Goal: Transaction & Acquisition: Purchase product/service

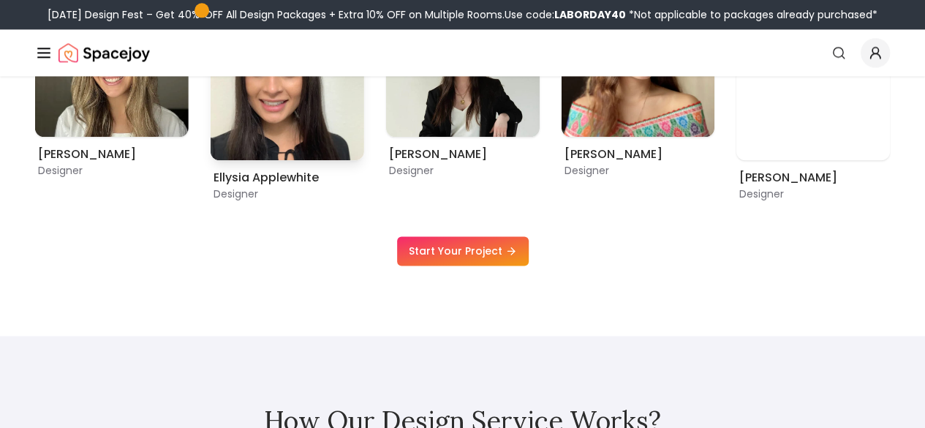
scroll to position [804, 0]
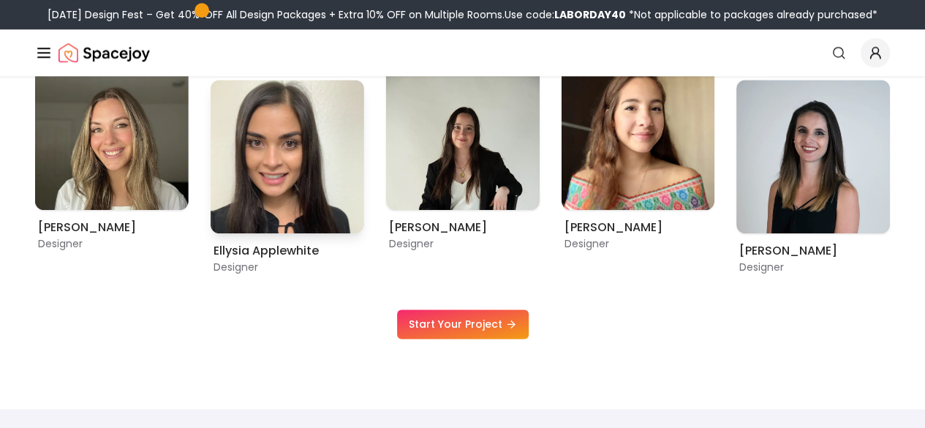
click at [240, 205] on img "8 / 9" at bounding box center [288, 157] width 154 height 154
click at [351, 213] on img "8 / 9" at bounding box center [288, 157] width 154 height 154
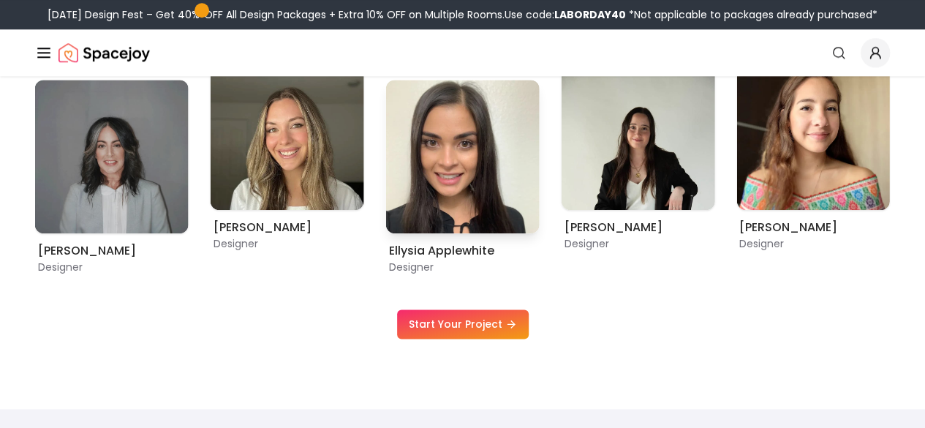
click at [386, 212] on img "8 / 9" at bounding box center [463, 157] width 154 height 154
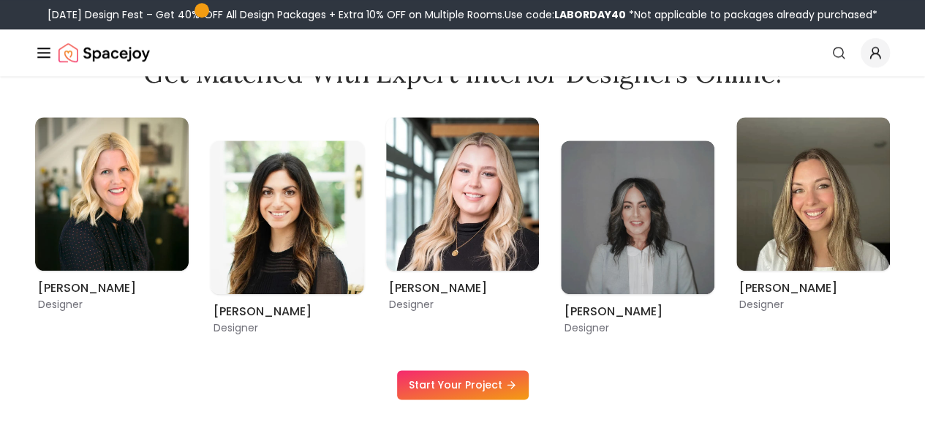
scroll to position [740, 0]
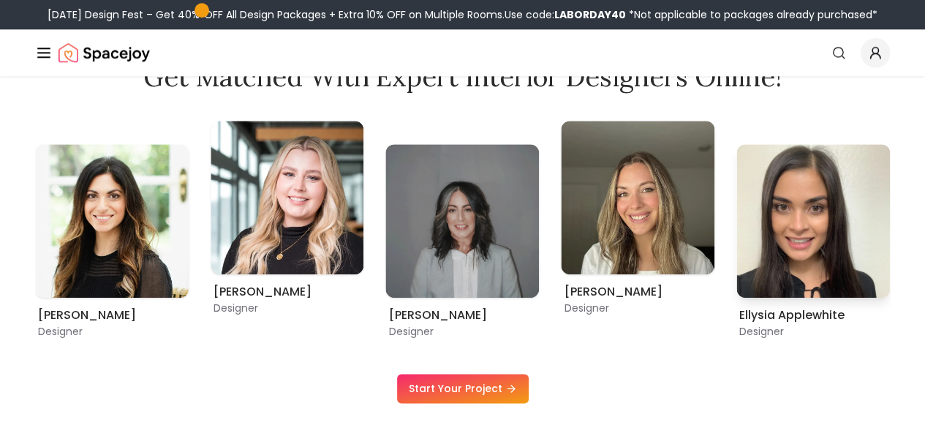
click at [836, 213] on img "8 / 9" at bounding box center [813, 221] width 154 height 154
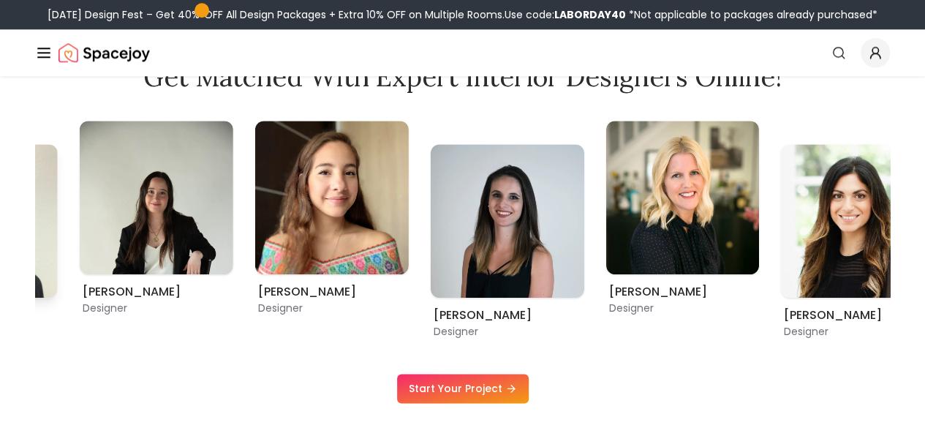
click at [0, 200] on div "Get Matched with Expert Interior Designers Online! [PERSON_NAME] Designer [PERS…" at bounding box center [462, 232] width 925 height 341
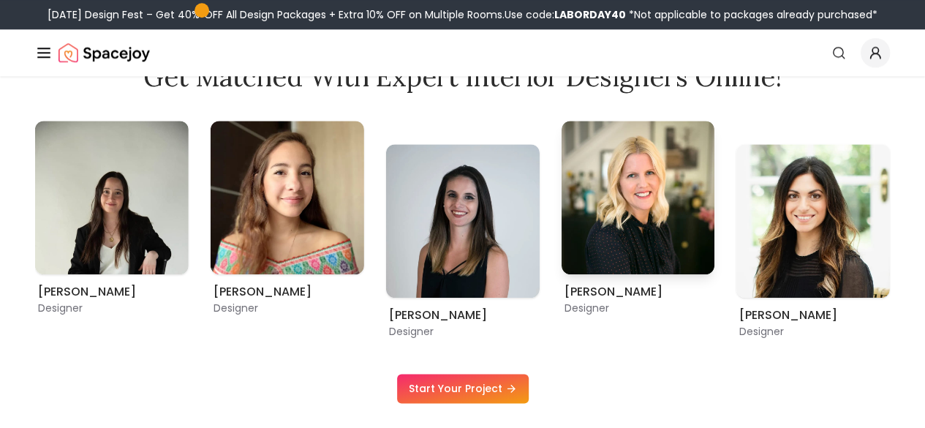
click at [658, 227] on img "3 / 9" at bounding box center [638, 198] width 154 height 154
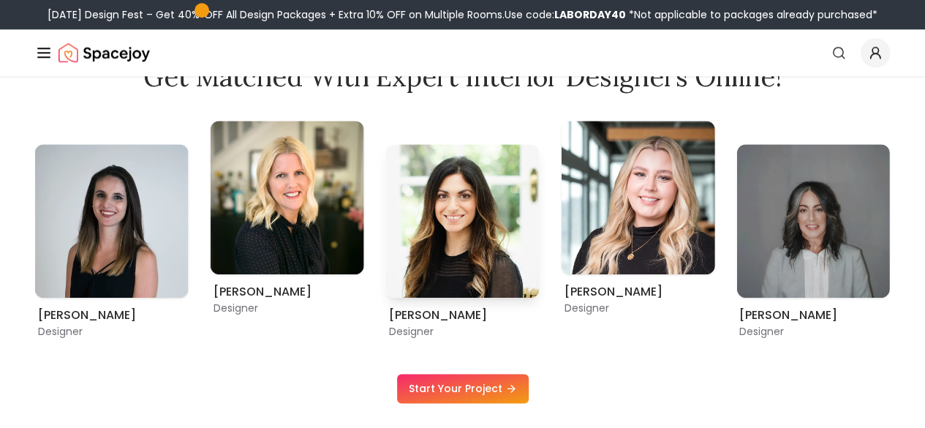
click at [398, 240] on img "4 / 9" at bounding box center [463, 221] width 154 height 154
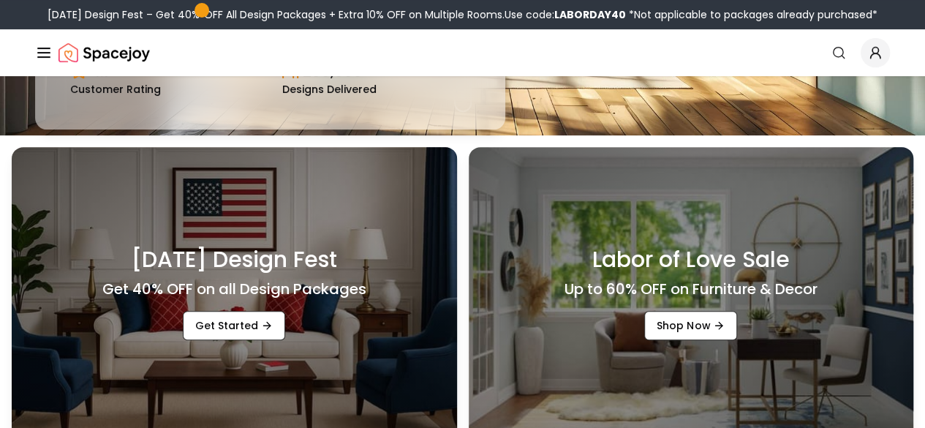
scroll to position [512, 0]
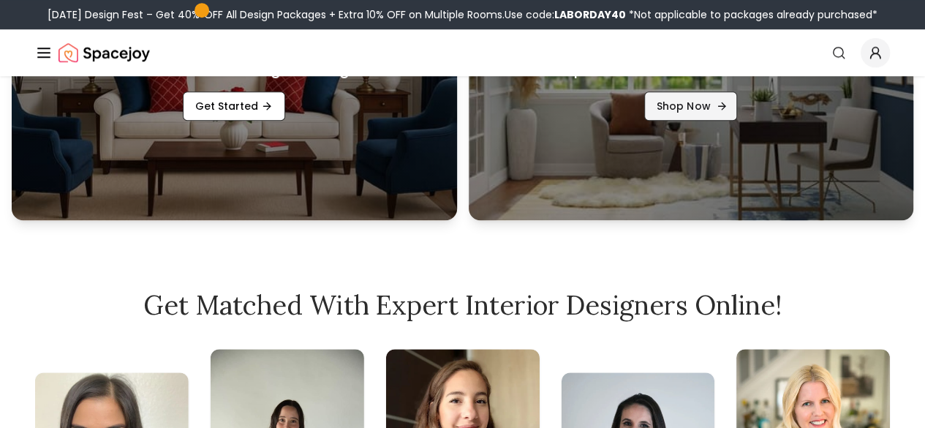
click at [698, 116] on link "Shop Now" at bounding box center [690, 105] width 93 height 29
